Goal: Book appointment/travel/reservation

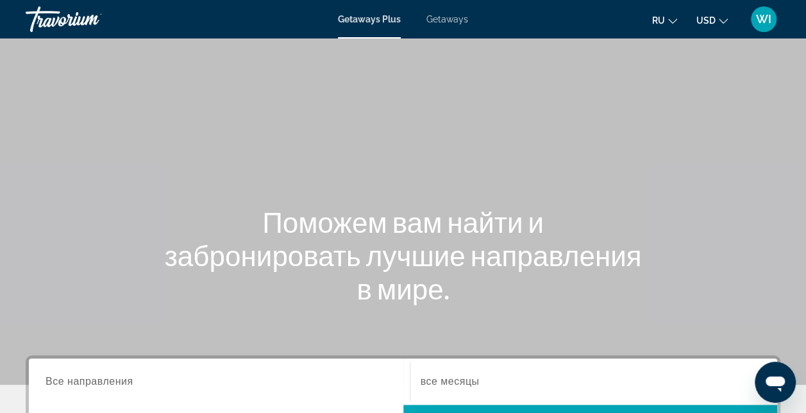
click at [452, 22] on span "Getaways" at bounding box center [448, 19] width 42 height 10
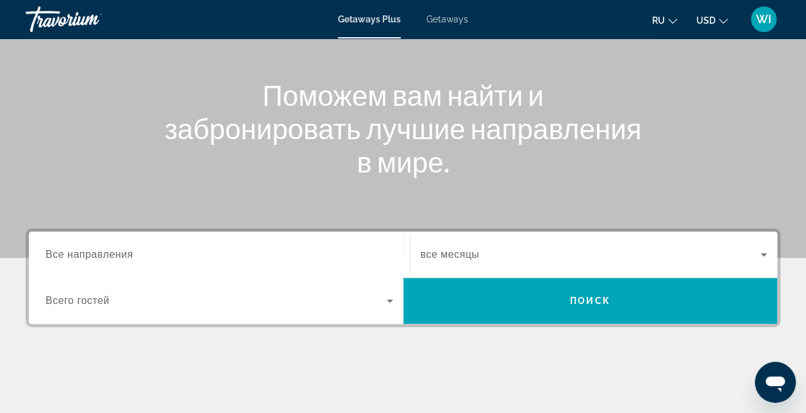
scroll to position [128, 0]
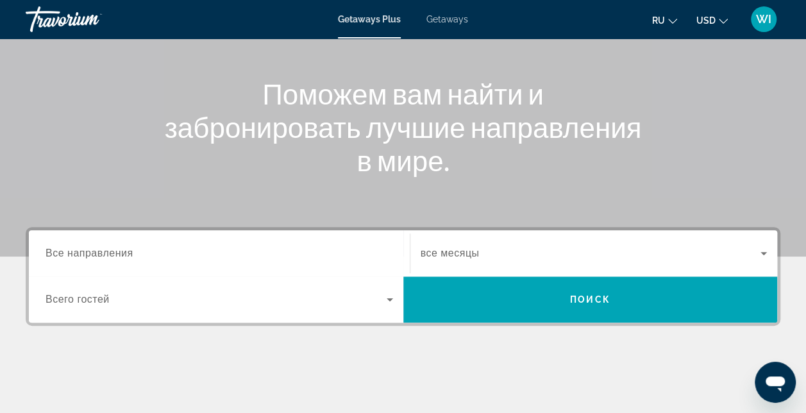
click at [389, 302] on icon "Search widget" at bounding box center [389, 299] width 15 height 15
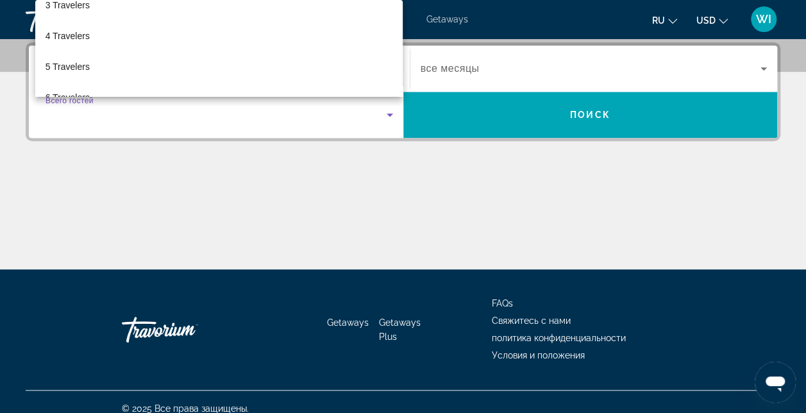
scroll to position [94, 0]
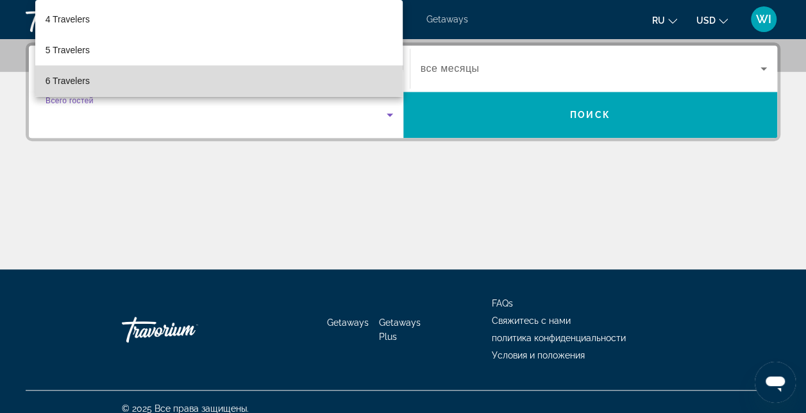
click at [345, 70] on mat-option "6 Travelers" at bounding box center [219, 80] width 368 height 31
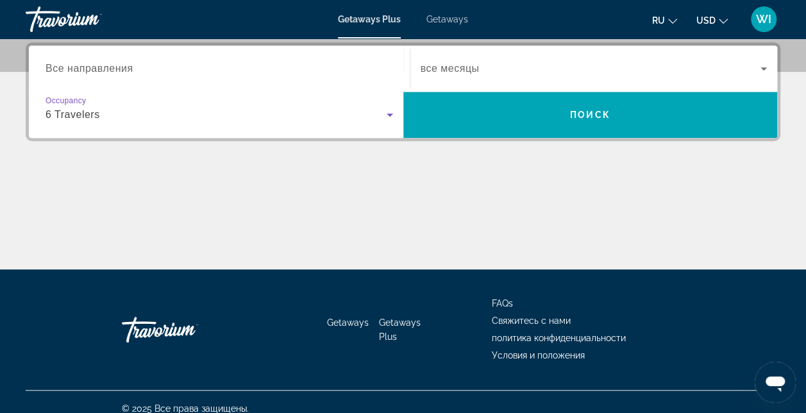
click at [82, 64] on span "Все направления" at bounding box center [90, 68] width 88 height 11
click at [82, 64] on input "Destination Все направления" at bounding box center [220, 69] width 348 height 15
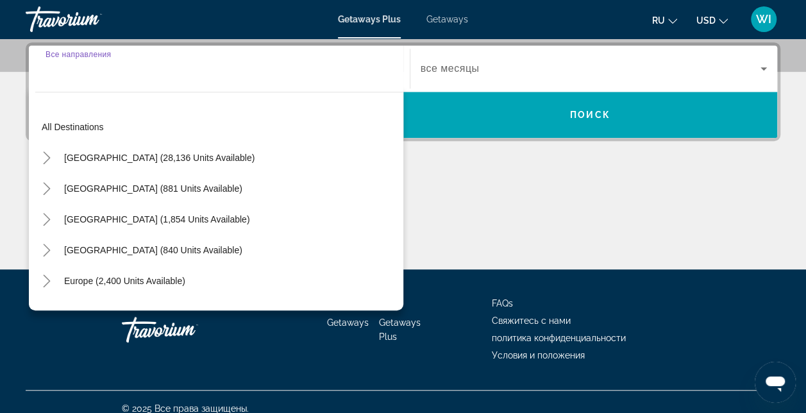
click at [455, 19] on span "Getaways" at bounding box center [448, 19] width 42 height 10
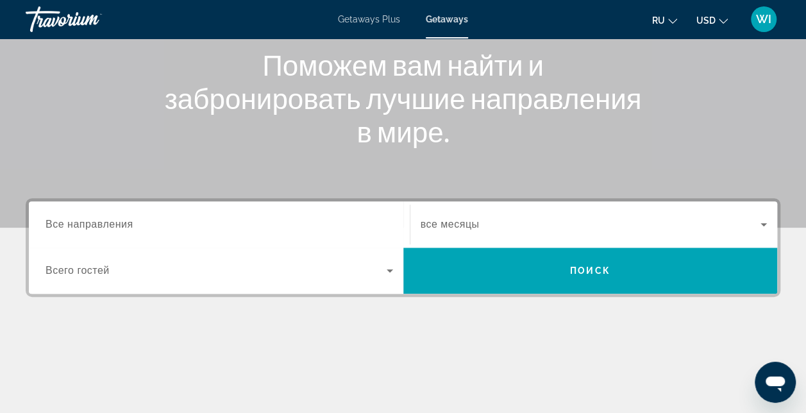
scroll to position [162, 0]
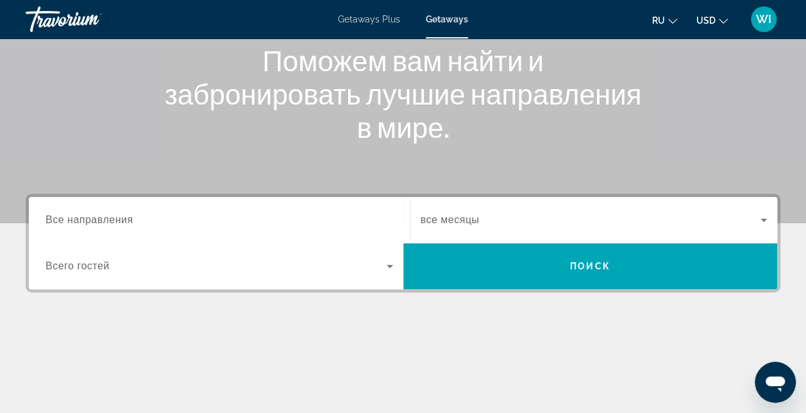
click at [99, 222] on span "Все направления" at bounding box center [90, 219] width 88 height 11
click at [99, 222] on input "Destination Все направления" at bounding box center [220, 220] width 348 height 15
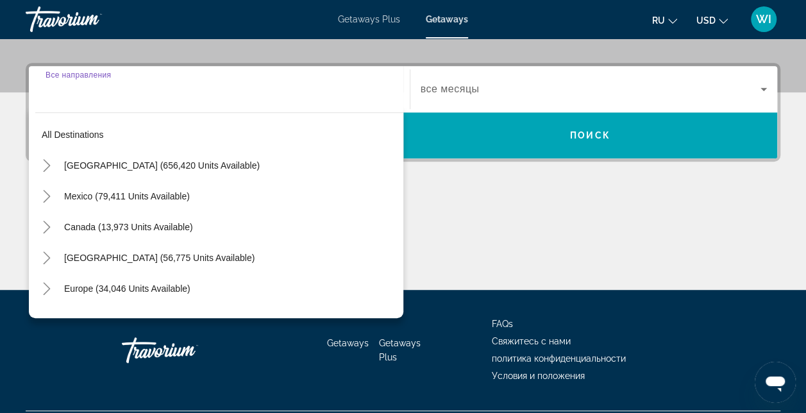
scroll to position [313, 0]
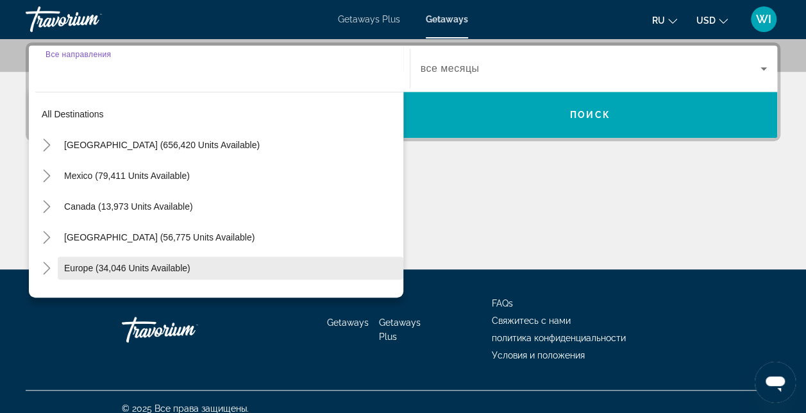
click at [114, 259] on span "Search widget" at bounding box center [231, 268] width 346 height 31
type input "**********"
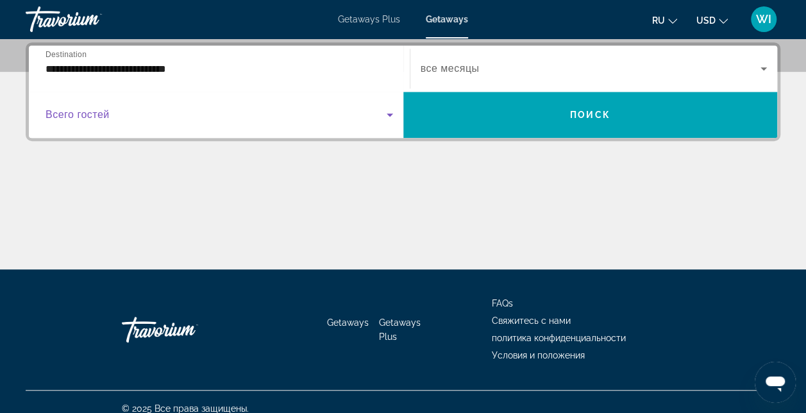
click at [212, 117] on span "Search widget" at bounding box center [216, 114] width 341 height 15
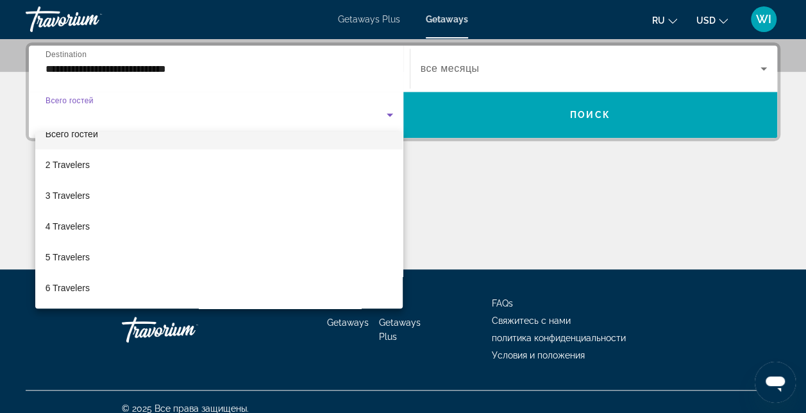
scroll to position [26, 0]
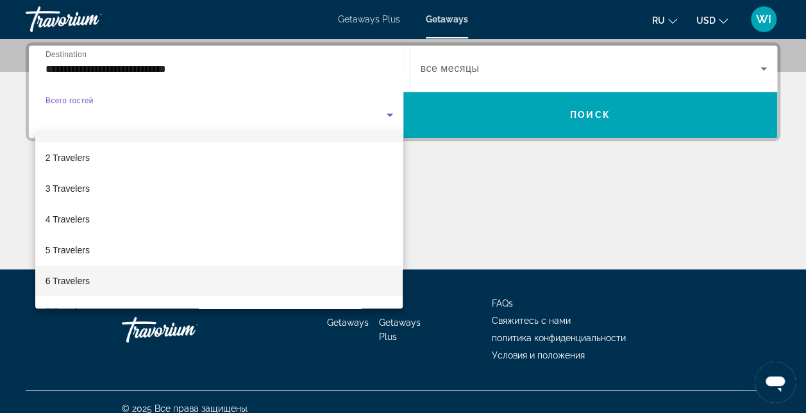
click at [259, 282] on mat-option "6 Travelers" at bounding box center [219, 281] width 368 height 31
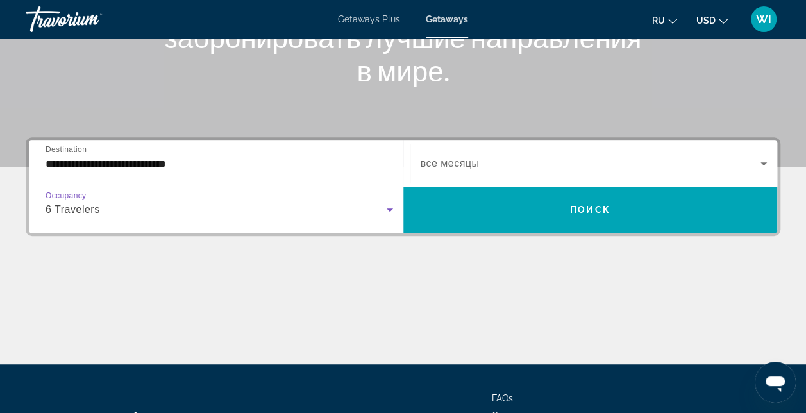
click at [762, 157] on icon "Search widget" at bounding box center [763, 163] width 15 height 15
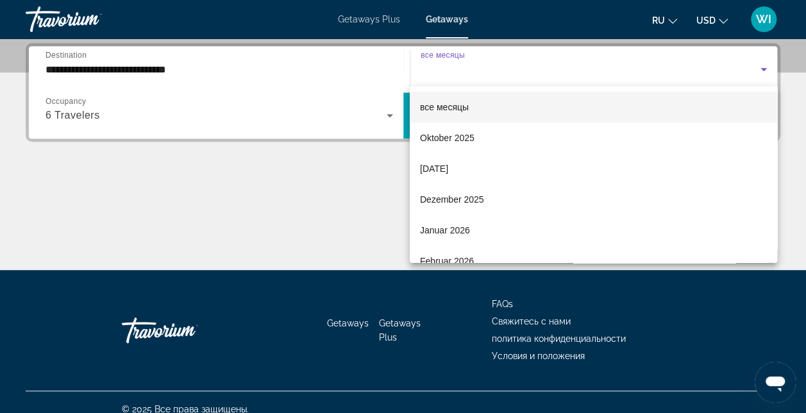
scroll to position [313, 0]
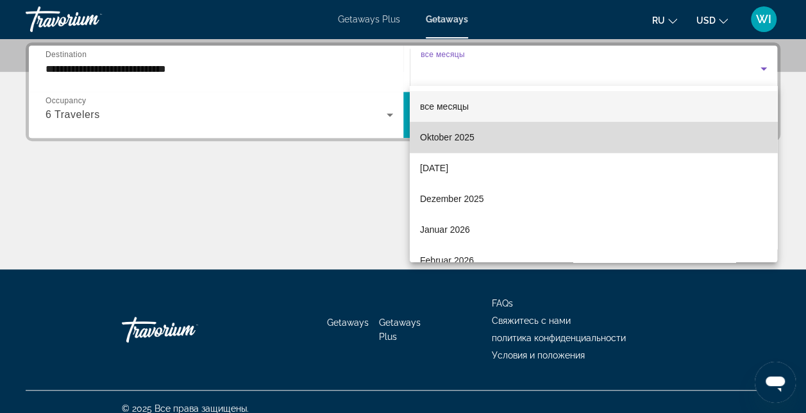
click at [621, 140] on mat-option "Oktober 2025" at bounding box center [594, 137] width 368 height 31
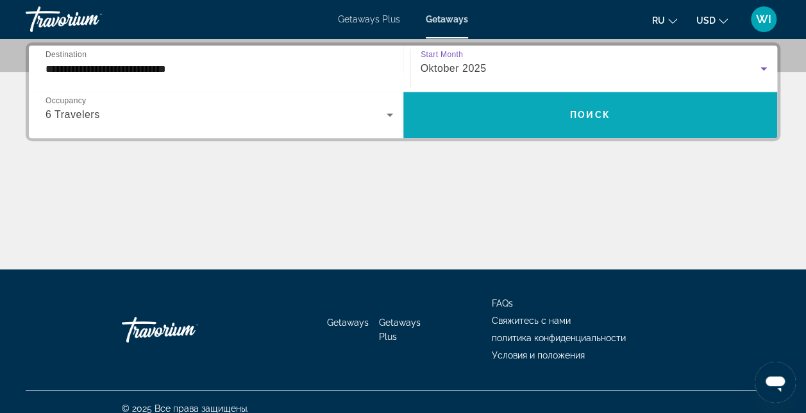
click at [609, 121] on span "Search widget" at bounding box center [591, 114] width 375 height 31
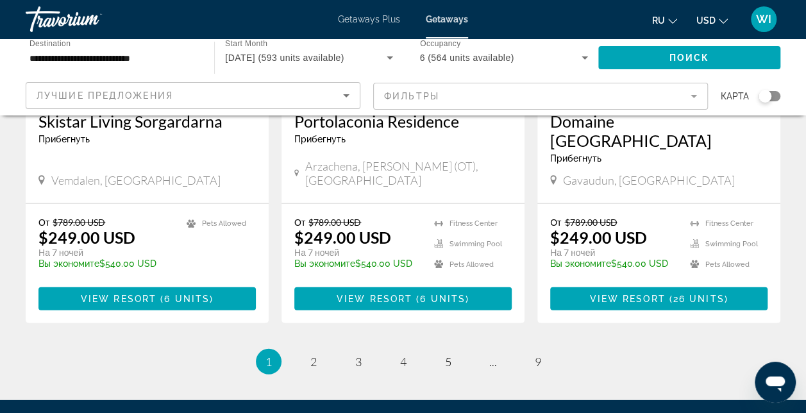
scroll to position [1668, 0]
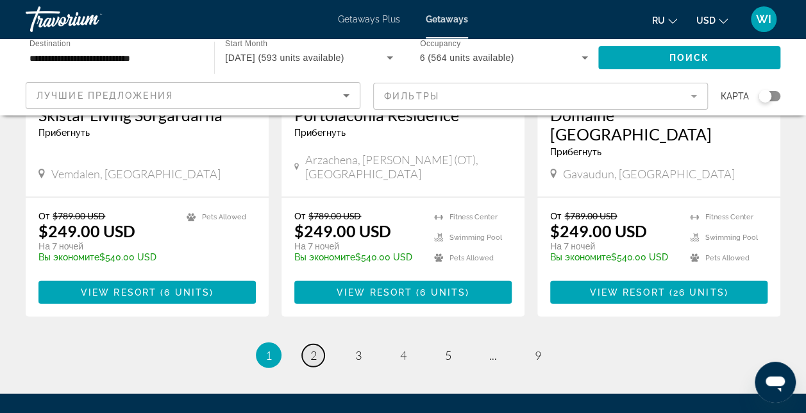
click at [313, 348] on span "2" at bounding box center [314, 355] width 6 height 14
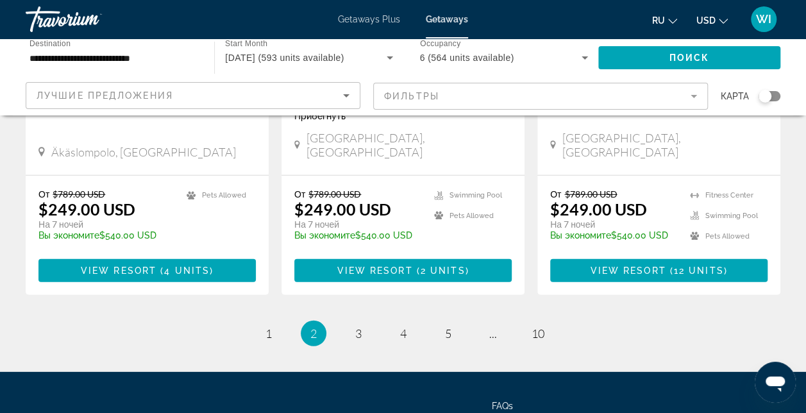
scroll to position [1738, 0]
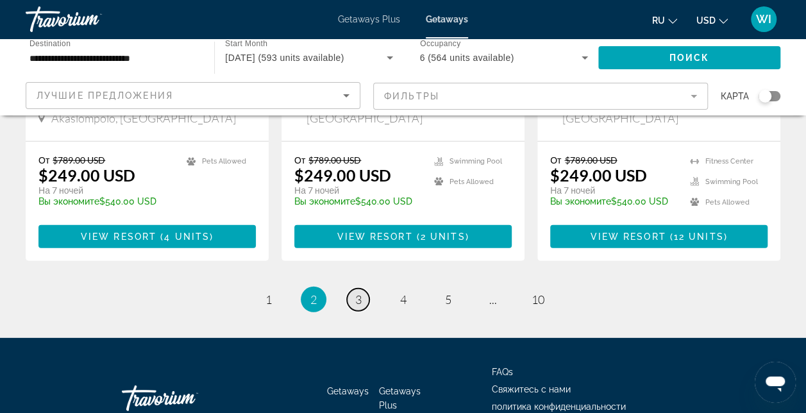
click at [361, 293] on span "3" at bounding box center [358, 300] width 6 height 14
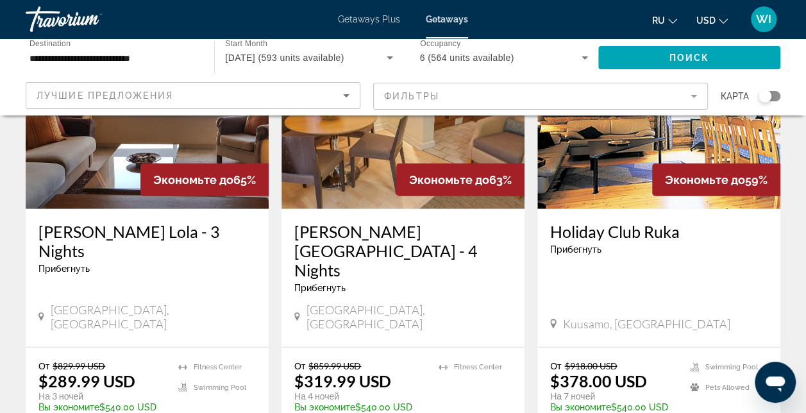
scroll to position [1617, 0]
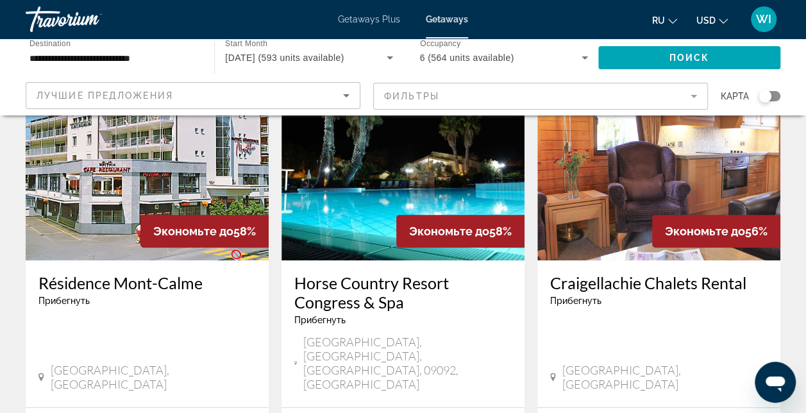
scroll to position [103, 0]
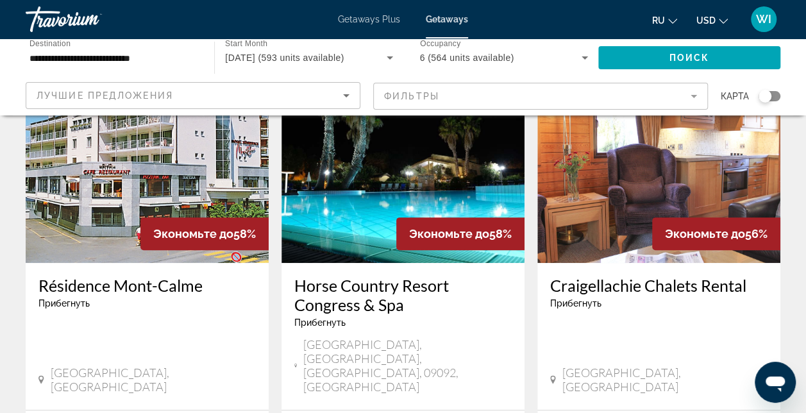
click at [201, 195] on img "Main content" at bounding box center [147, 160] width 243 height 205
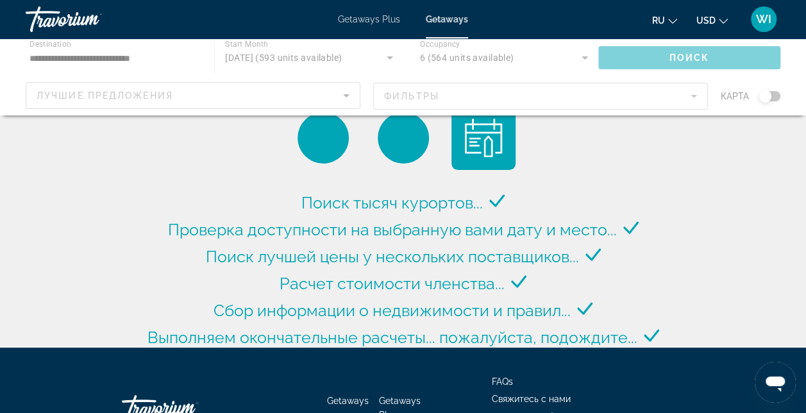
click at [775, 97] on div "Main content" at bounding box center [403, 76] width 806 height 77
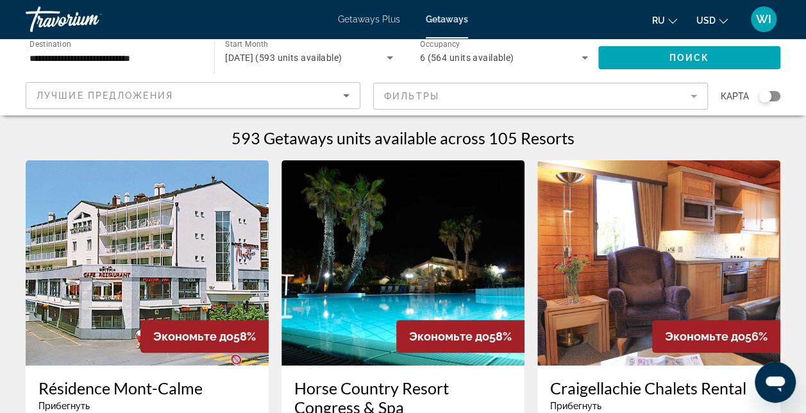
click at [775, 97] on div "Search widget" at bounding box center [770, 96] width 22 height 10
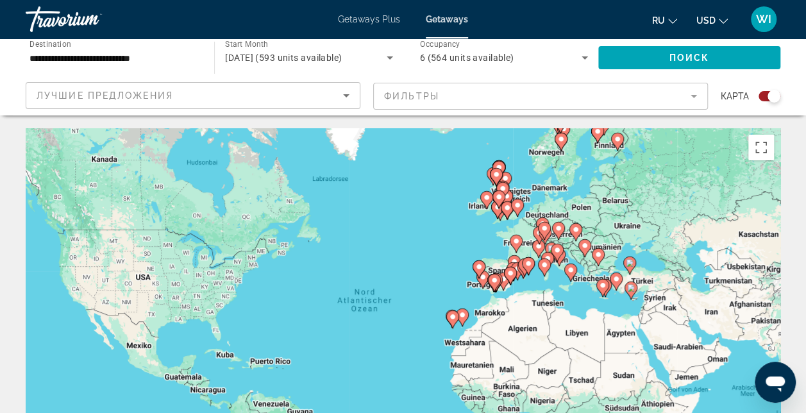
click at [760, 98] on div "Search widget" at bounding box center [770, 96] width 22 height 10
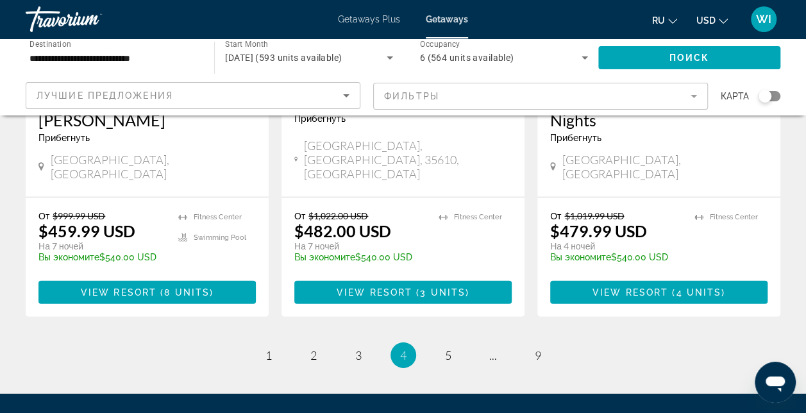
scroll to position [1777, 0]
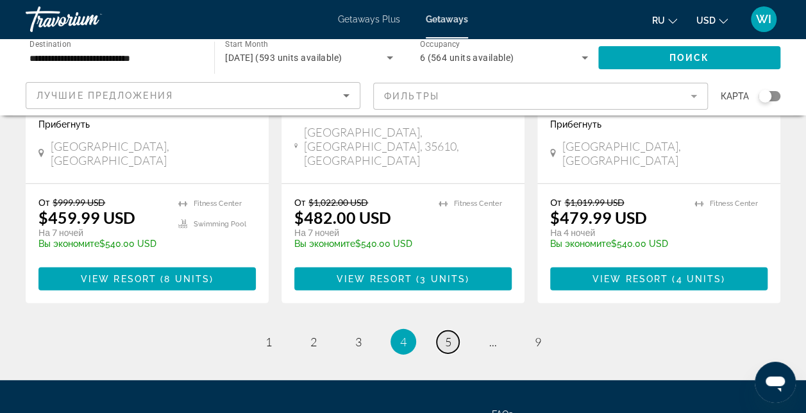
click at [448, 335] on span "5" at bounding box center [448, 342] width 6 height 14
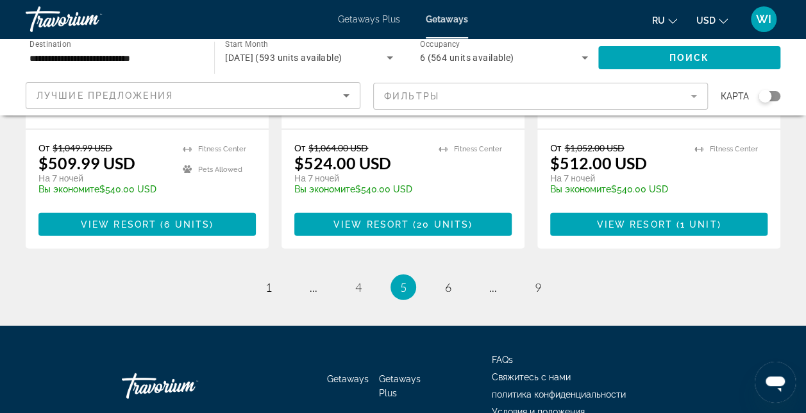
scroll to position [1753, 0]
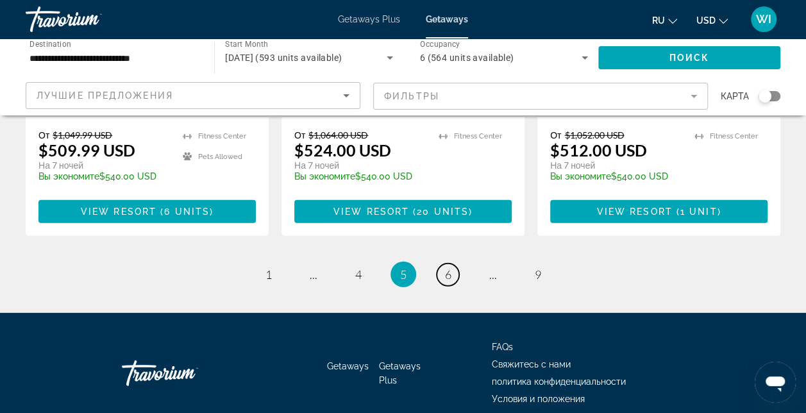
click at [448, 268] on span "6" at bounding box center [448, 275] width 6 height 14
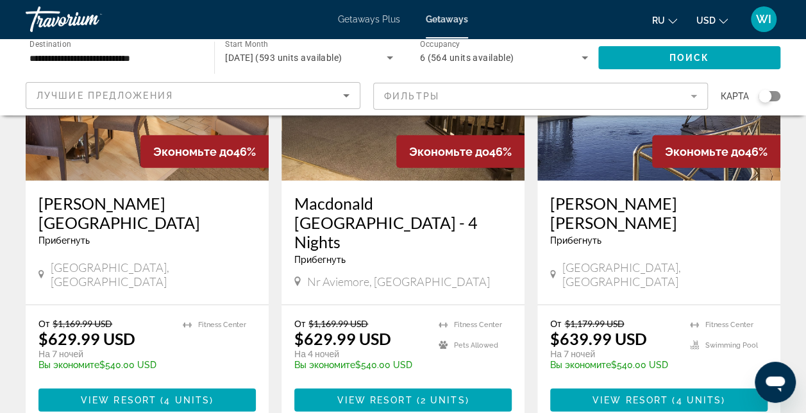
scroll to position [1745, 0]
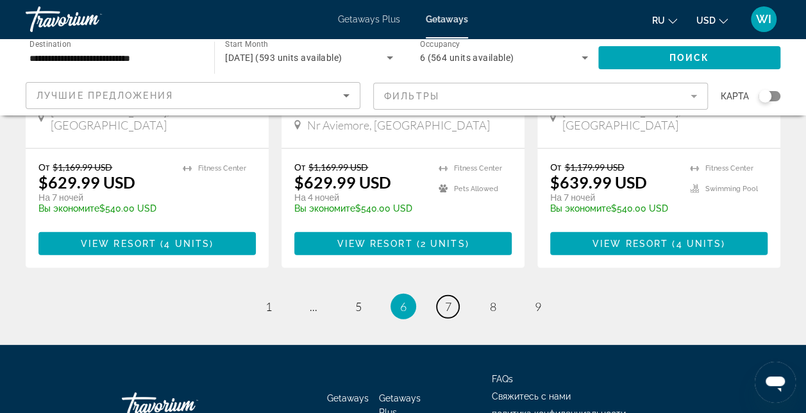
click at [448, 300] on span "7" at bounding box center [448, 307] width 6 height 14
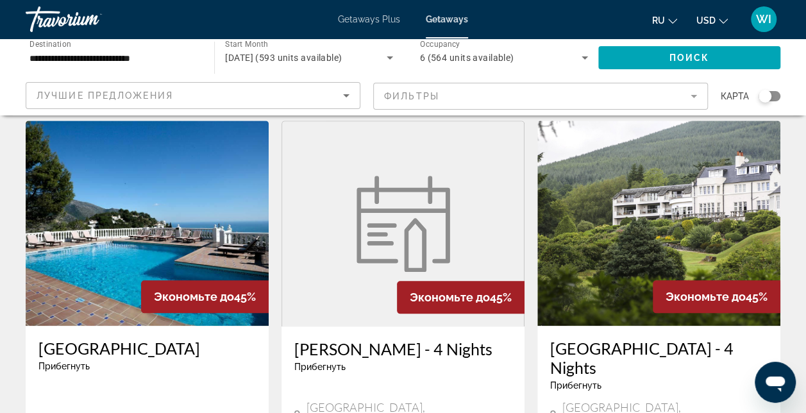
scroll to position [565, 0]
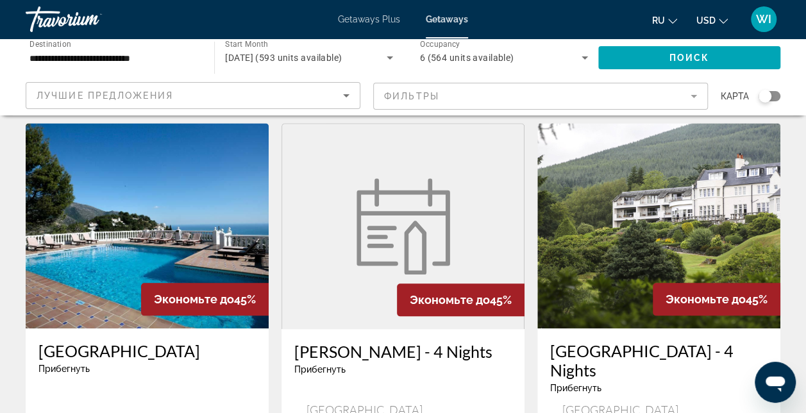
click at [203, 213] on img "Main content" at bounding box center [147, 225] width 243 height 205
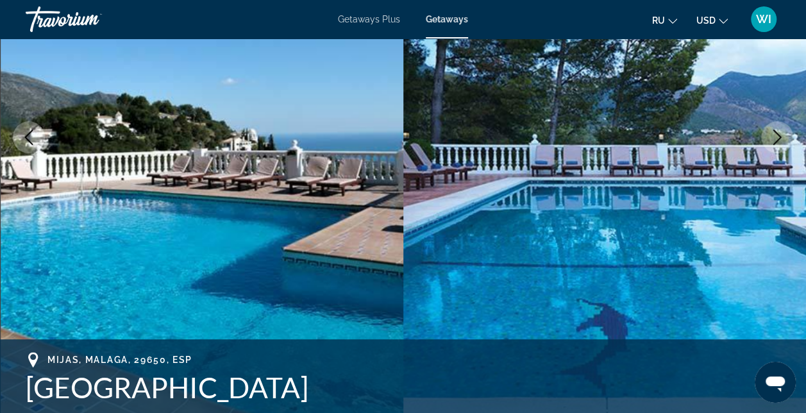
scroll to position [205, 0]
click at [783, 141] on icon "Next image" at bounding box center [777, 137] width 15 height 15
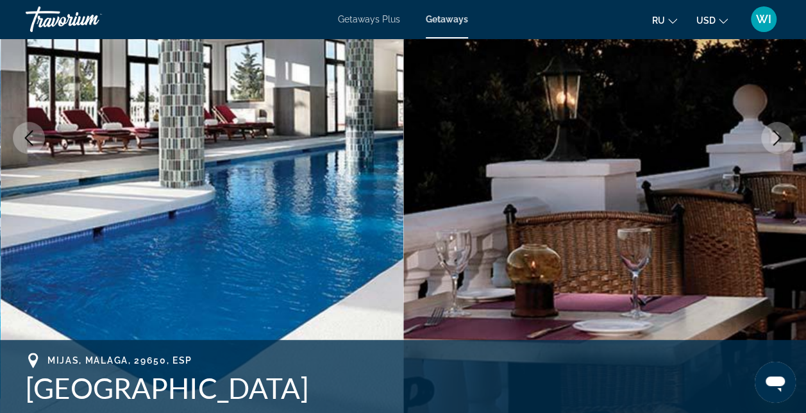
click at [788, 132] on button "Next image" at bounding box center [778, 138] width 32 height 32
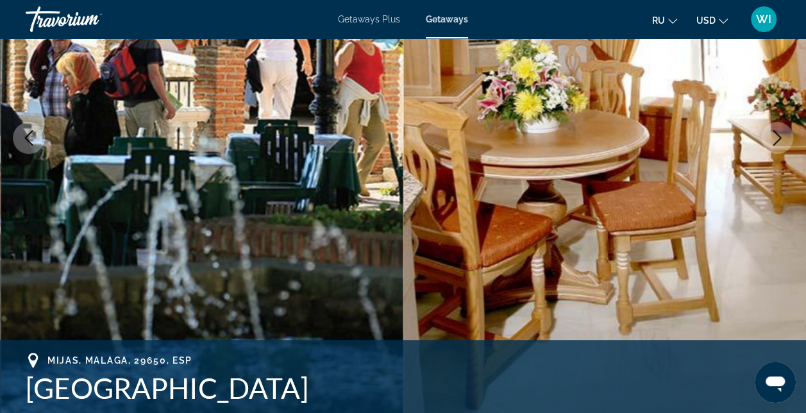
click at [788, 132] on button "Next image" at bounding box center [778, 138] width 32 height 32
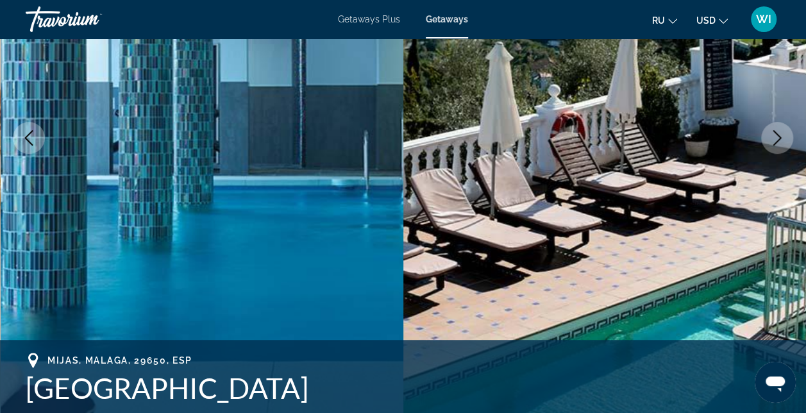
click at [788, 132] on button "Next image" at bounding box center [778, 138] width 32 height 32
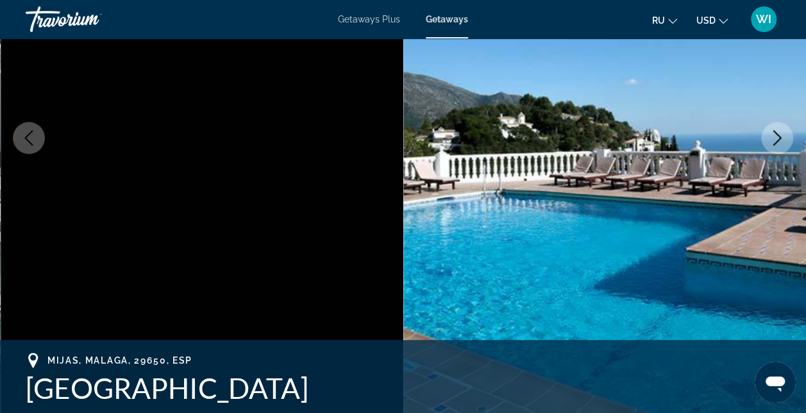
click at [788, 132] on button "Next image" at bounding box center [778, 138] width 32 height 32
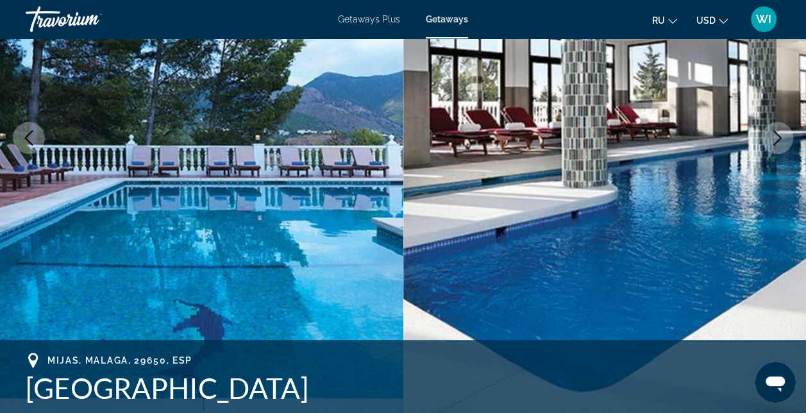
click at [788, 132] on button "Next image" at bounding box center [778, 138] width 32 height 32
